Goal: Check status: Check status

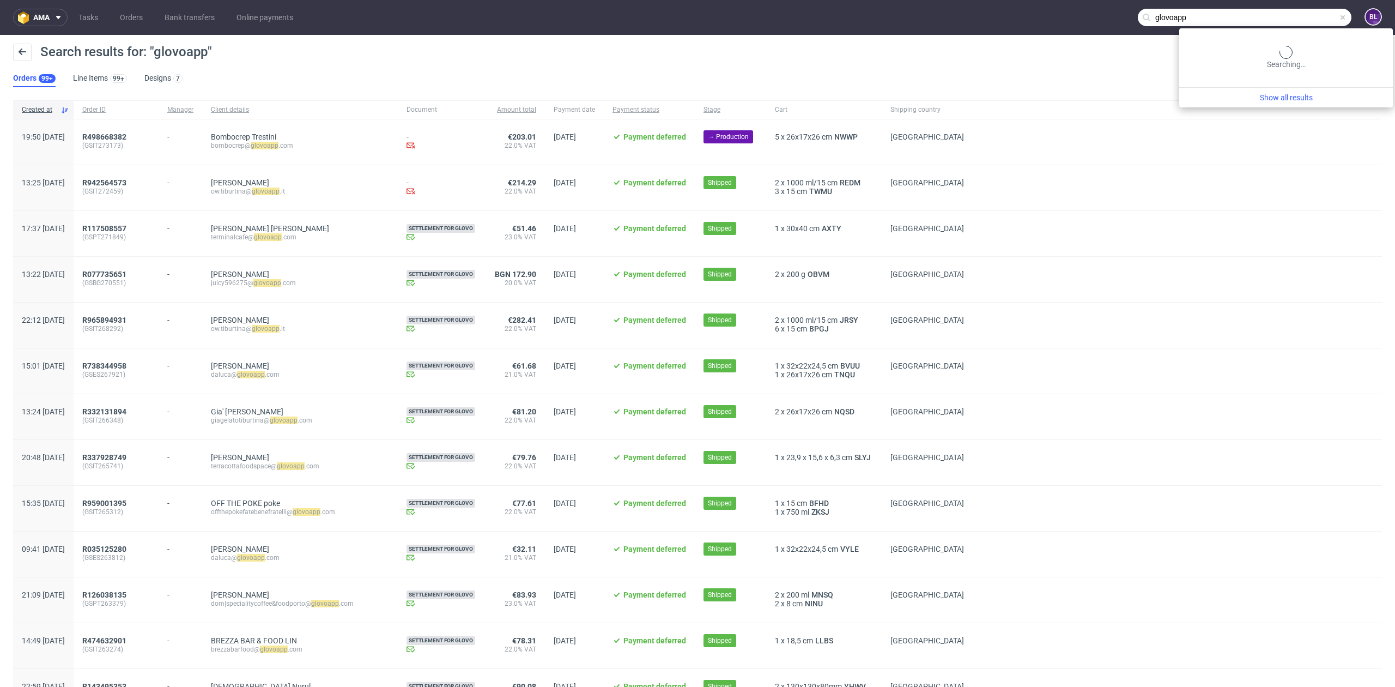
click at [1296, 22] on input "glovoapp" at bounding box center [1245, 17] width 214 height 17
type input "R357131752"
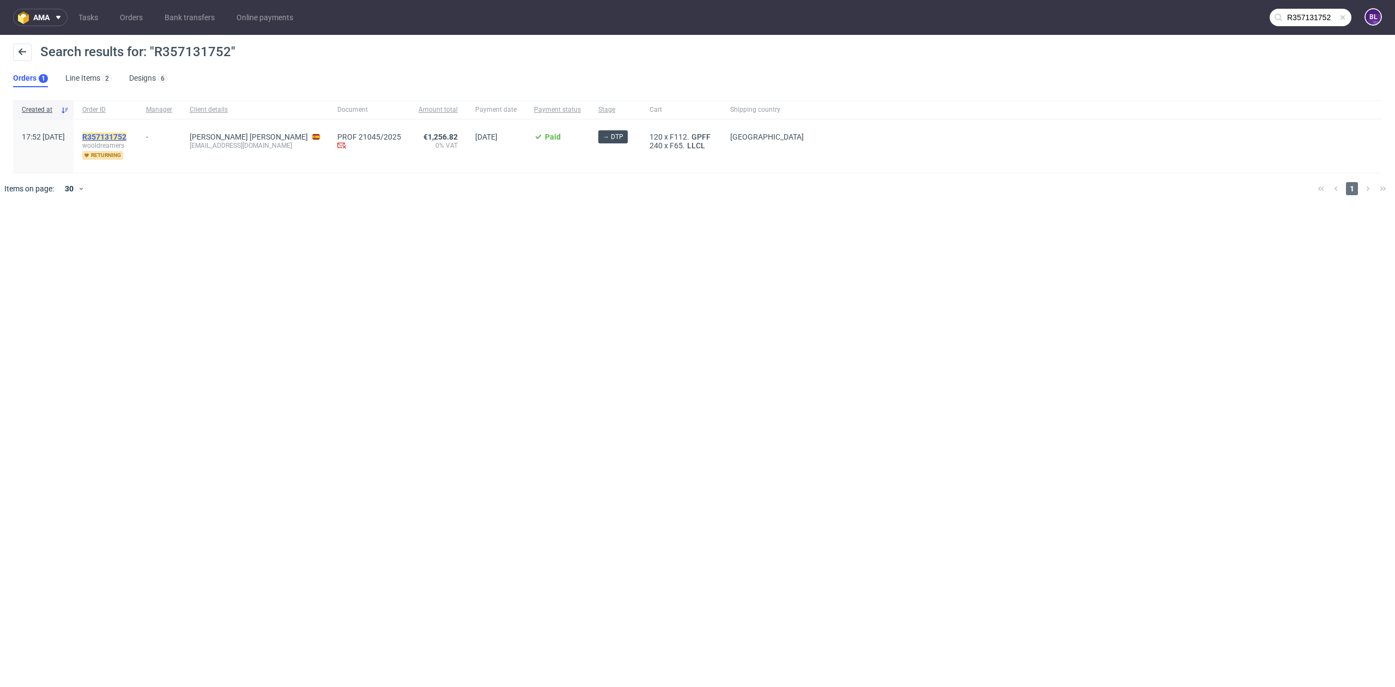
click at [126, 134] on mark "R357131752" at bounding box center [104, 136] width 44 height 9
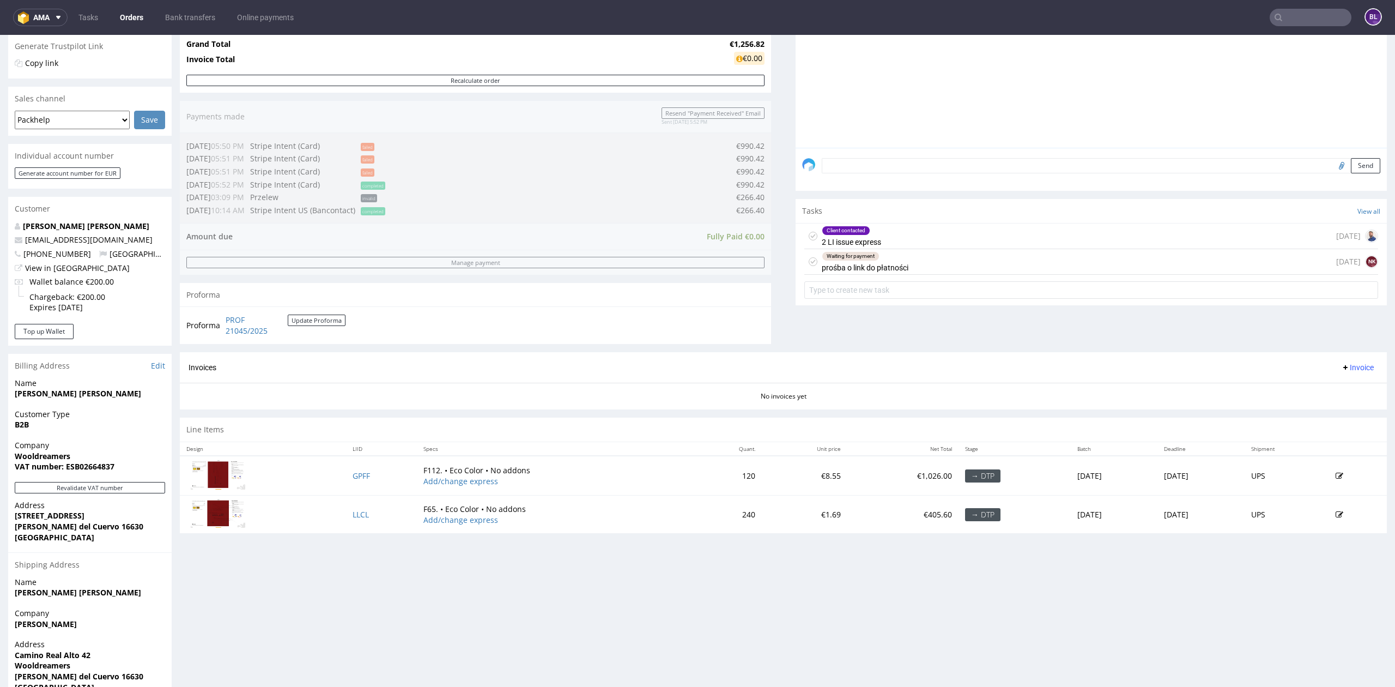
scroll to position [203, 0]
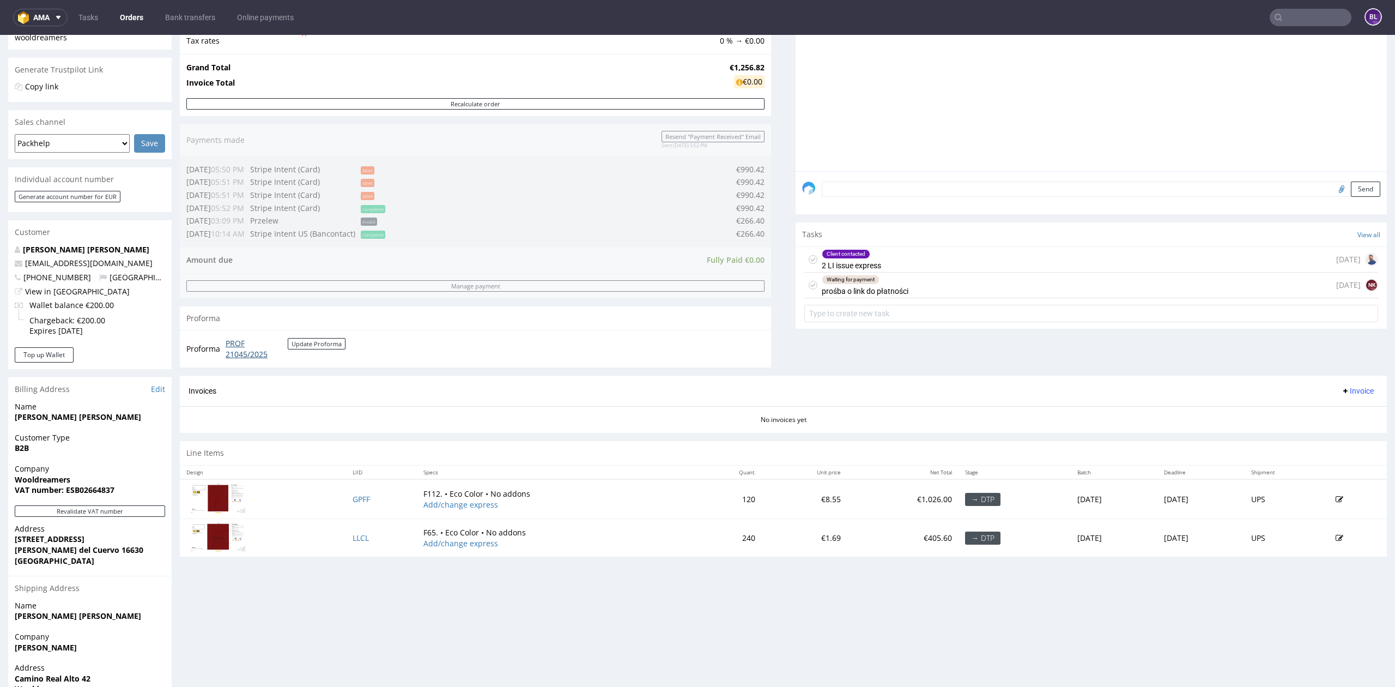
click at [234, 355] on link "PROF 21045/2025" at bounding box center [257, 348] width 62 height 21
click at [1297, 14] on input "text" at bounding box center [1311, 17] width 82 height 17
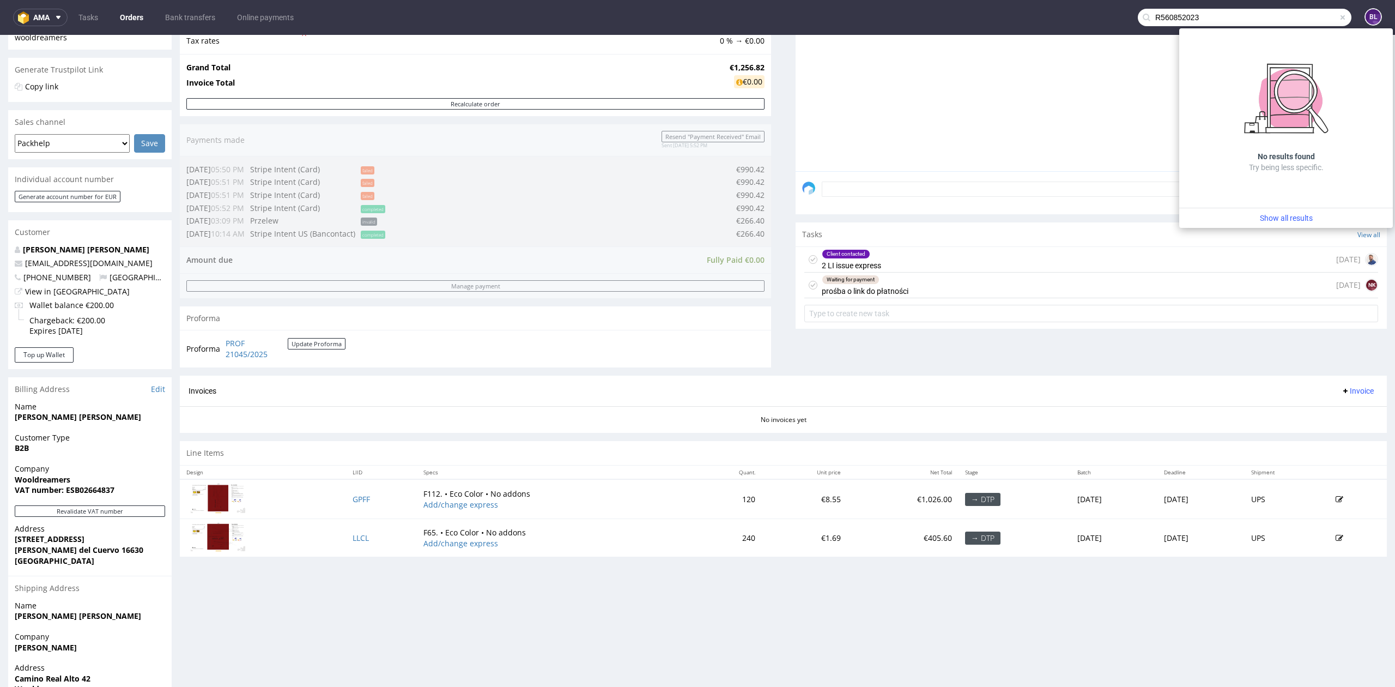
type input "R560852023"
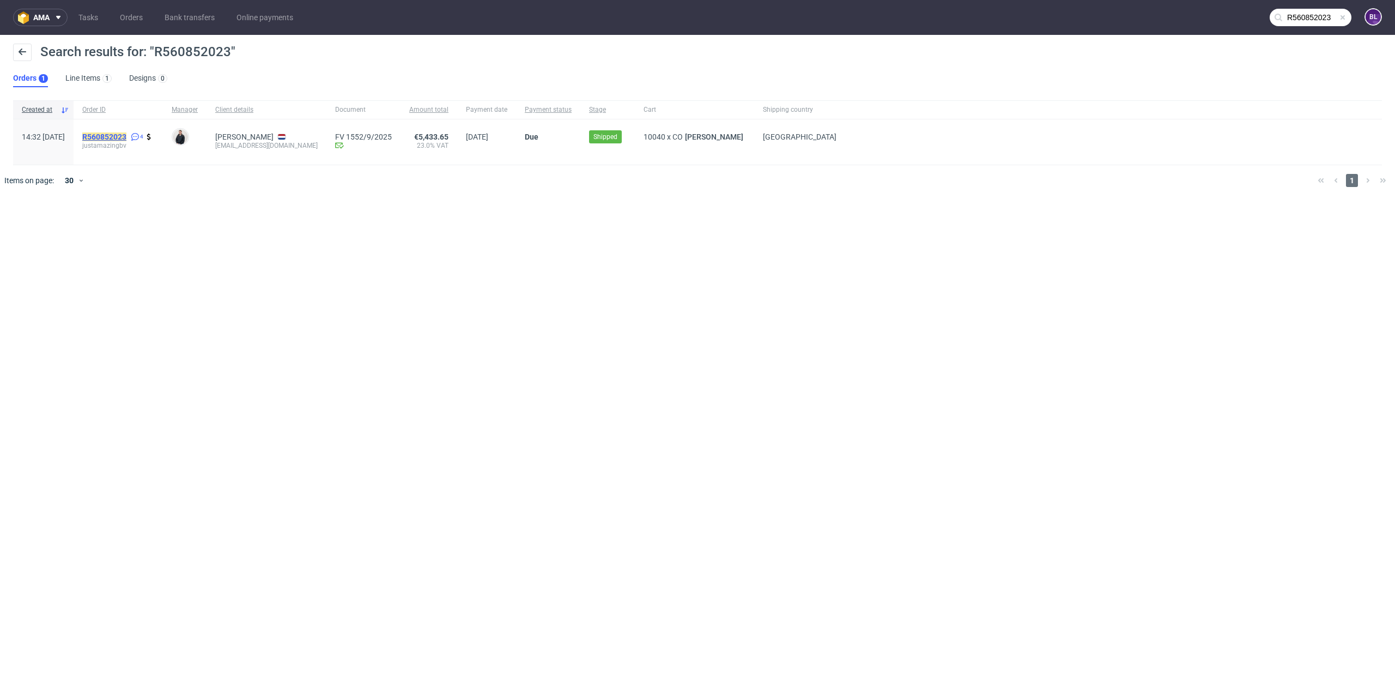
click at [121, 135] on mark "R560852023" at bounding box center [104, 136] width 44 height 9
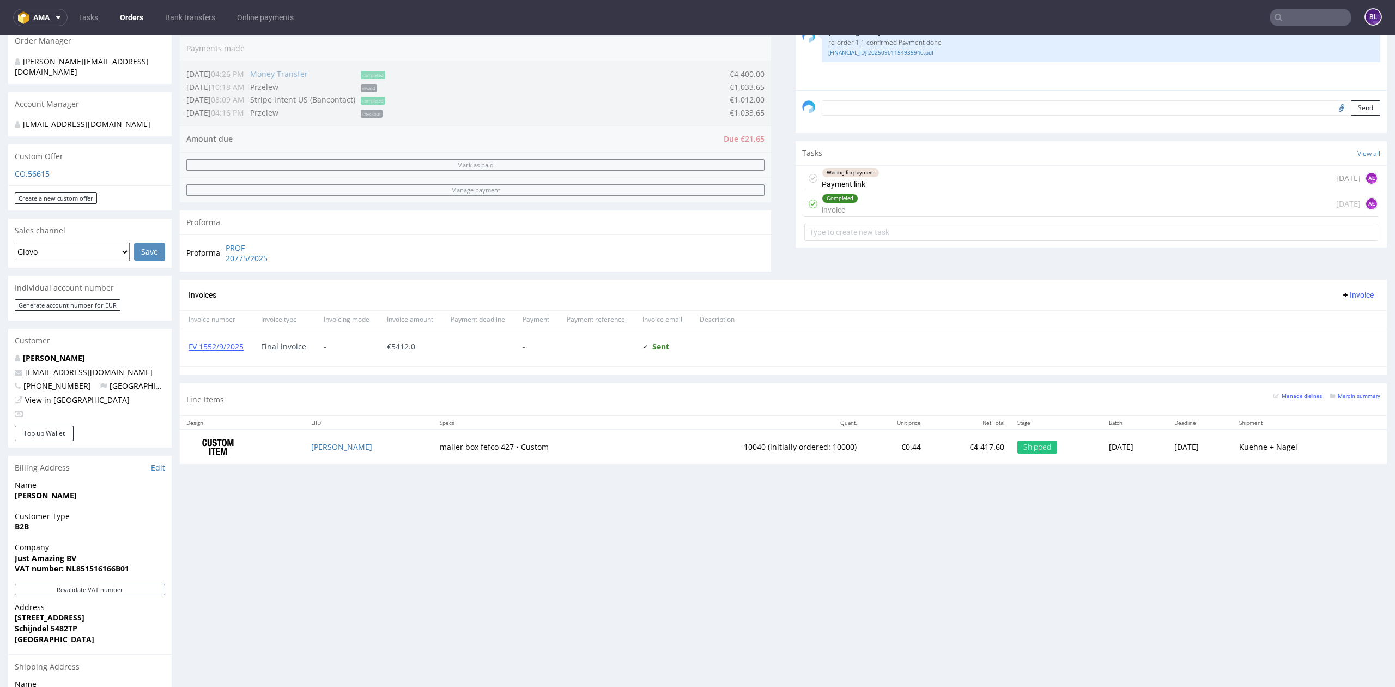
scroll to position [291, 0]
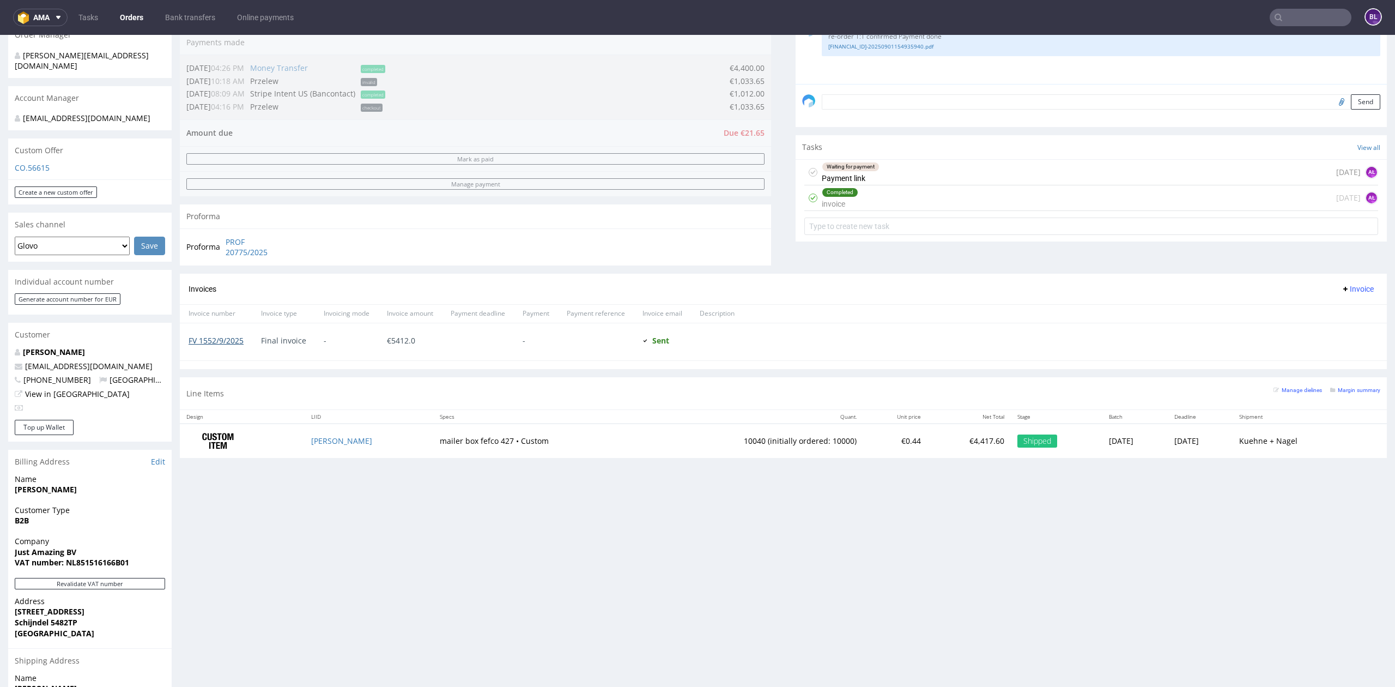
click at [229, 346] on link "FV 1552/9/2025" at bounding box center [216, 340] width 55 height 10
